Goal: Understand process/instructions: Learn how to perform a task or action

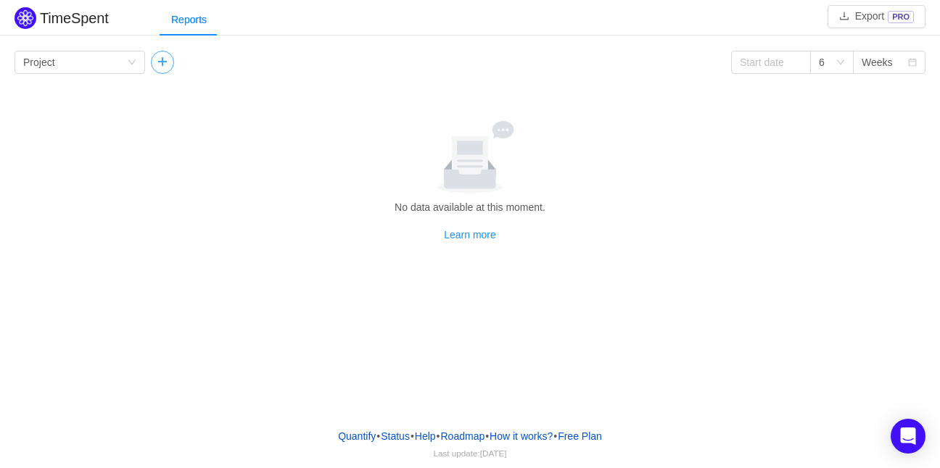
click at [167, 56] on button "button" at bounding box center [162, 62] width 23 height 23
click at [125, 67] on div "Group by Project" at bounding box center [75, 62] width 104 height 22
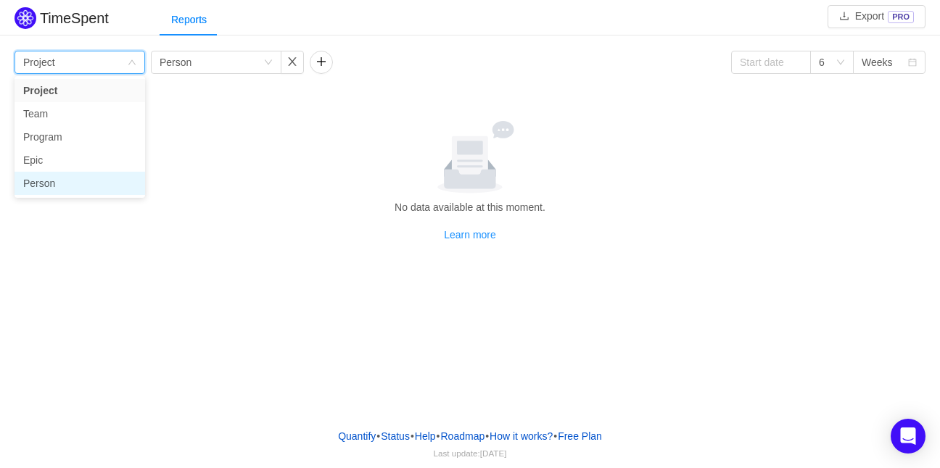
click at [58, 184] on li "Person" at bounding box center [79, 183] width 130 height 23
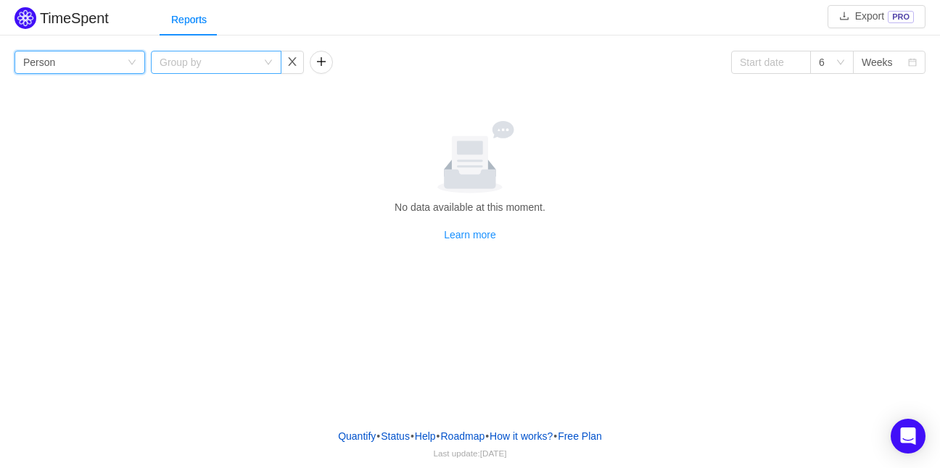
click at [262, 61] on div "Group by" at bounding box center [211, 62] width 104 height 22
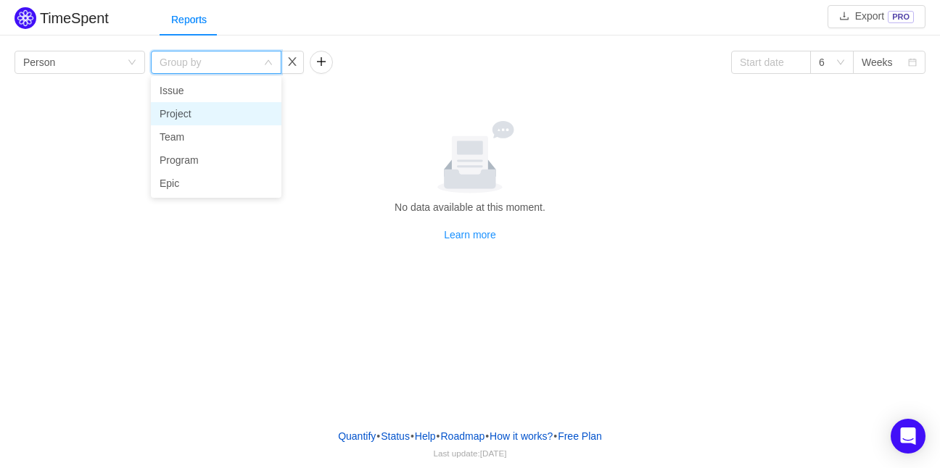
click at [194, 115] on li "Project" at bounding box center [216, 113] width 130 height 23
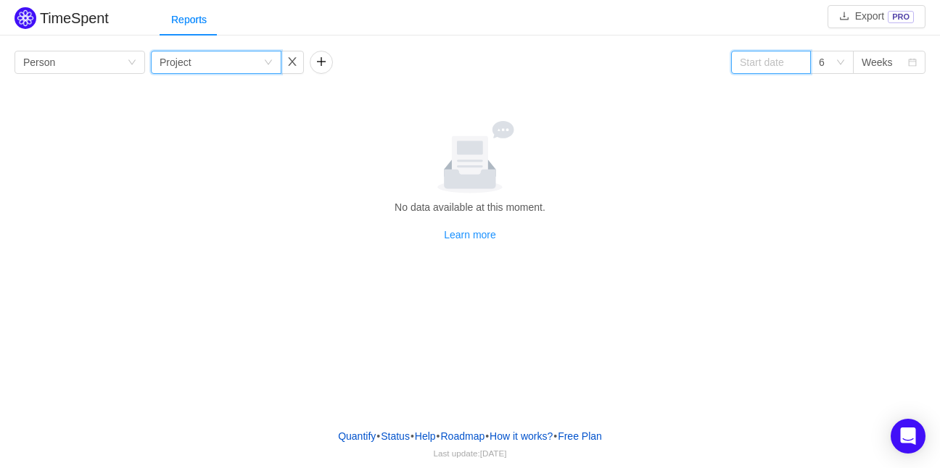
click at [784, 65] on input at bounding box center [771, 62] width 80 height 23
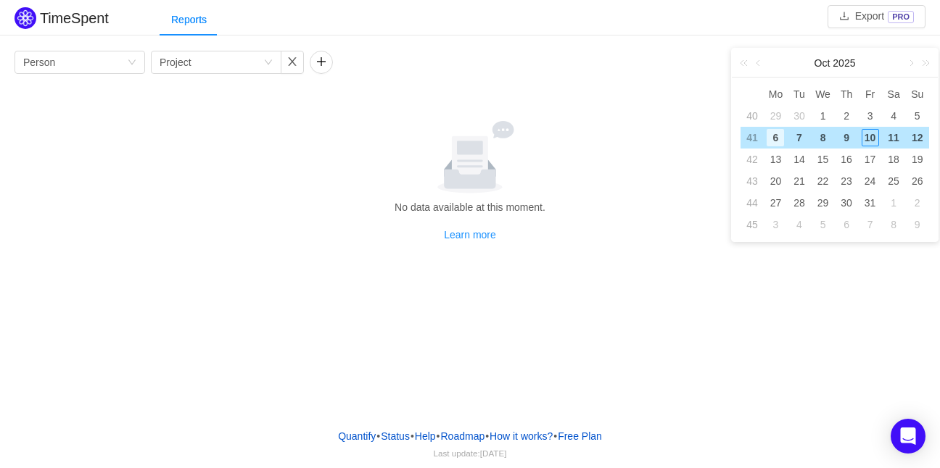
click at [768, 141] on div "6" at bounding box center [774, 137] width 17 height 17
type input "[DATE]"
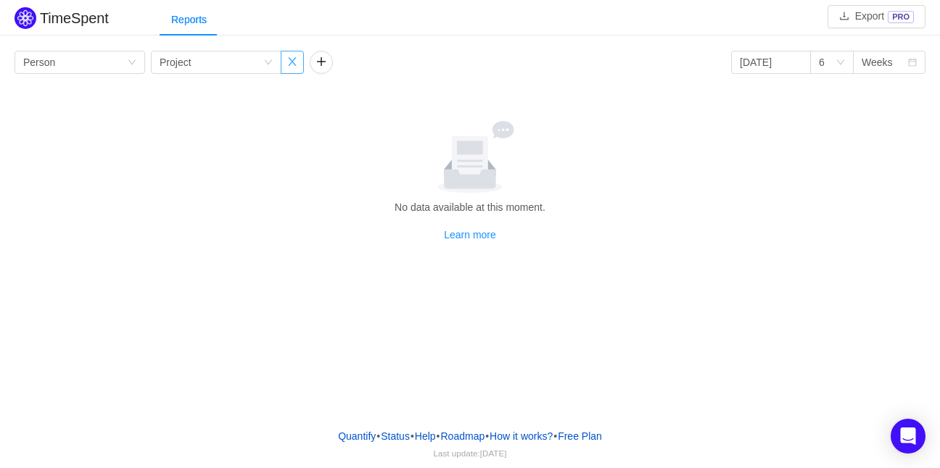
click at [290, 69] on button "button" at bounding box center [292, 62] width 23 height 23
click at [139, 65] on div "Group by Person" at bounding box center [79, 62] width 130 height 23
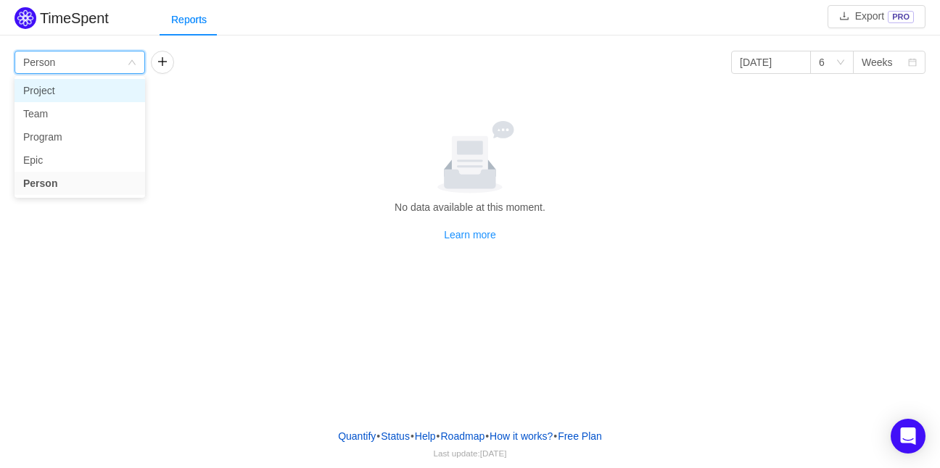
click at [76, 94] on li "Project" at bounding box center [79, 90] width 130 height 23
click at [444, 237] on div "Learn more" at bounding box center [469, 235] width 899 height 16
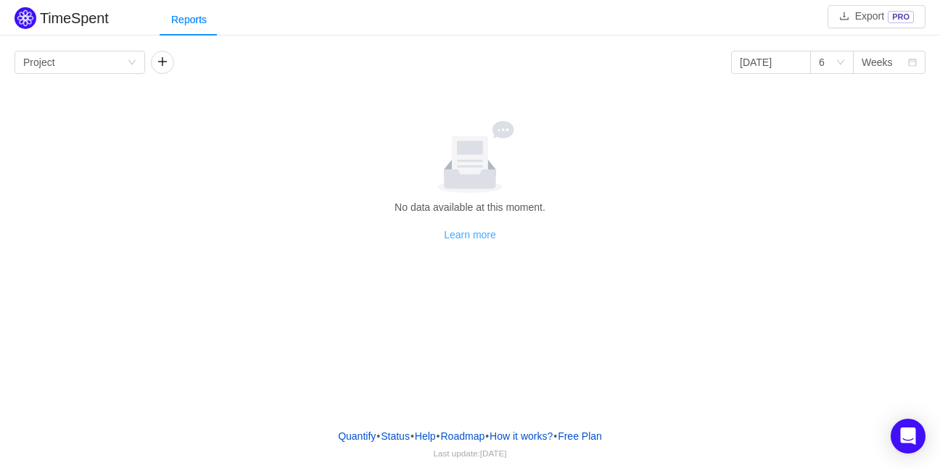
click at [447, 237] on link "Learn more" at bounding box center [470, 235] width 52 height 12
click at [167, 65] on button "button" at bounding box center [162, 62] width 23 height 23
click at [90, 14] on h2 "TimeSpent" at bounding box center [74, 18] width 69 height 16
